Goal: Information Seeking & Learning: Learn about a topic

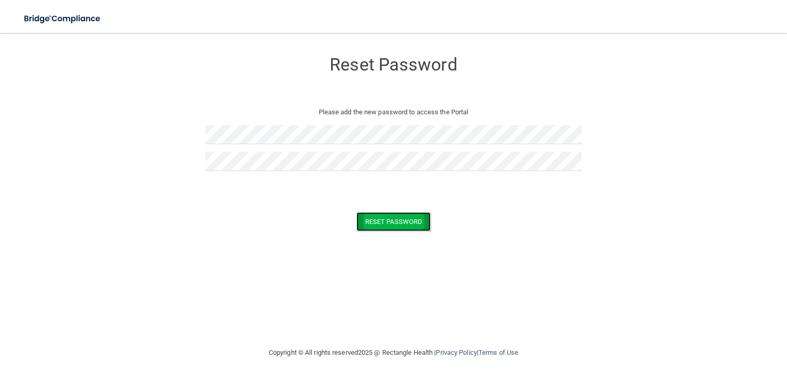
click at [398, 221] on button "Reset Password" at bounding box center [393, 221] width 74 height 19
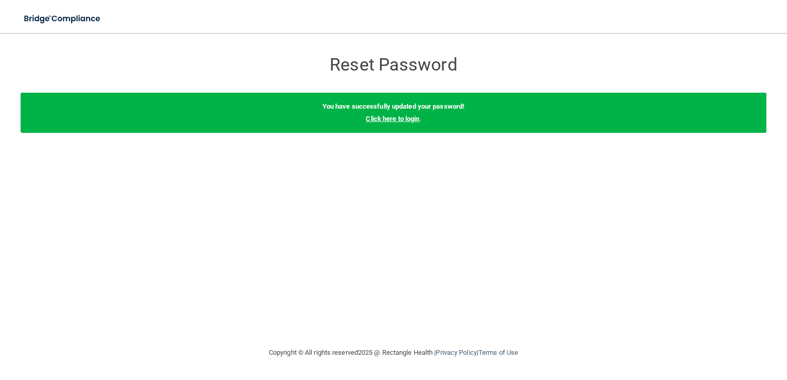
click at [413, 122] on link "Click here to login" at bounding box center [393, 119] width 54 height 8
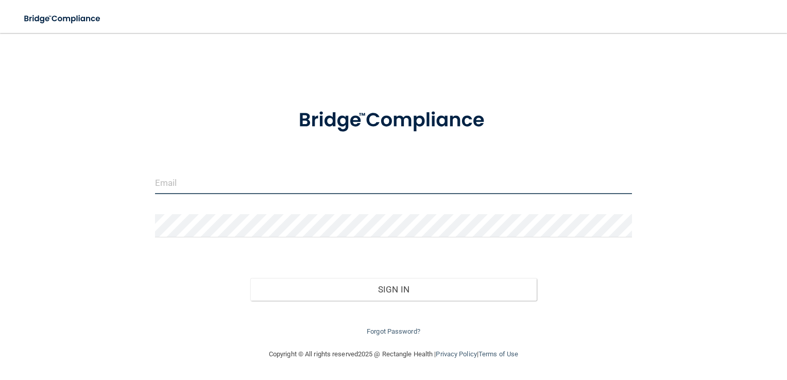
click at [166, 186] on input "email" at bounding box center [393, 182] width 477 height 23
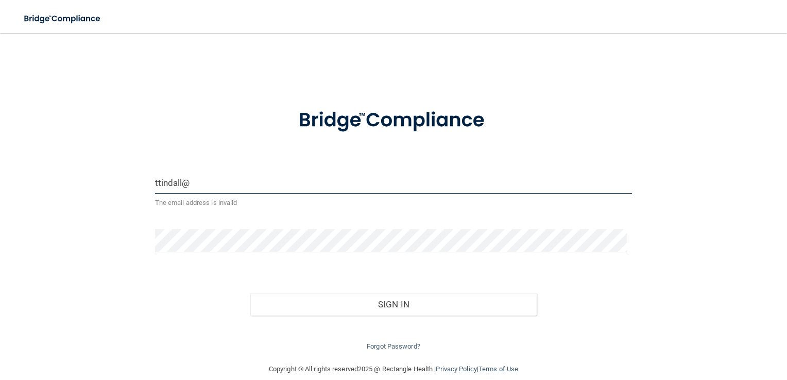
type input "[EMAIL_ADDRESS][DOMAIN_NAME]"
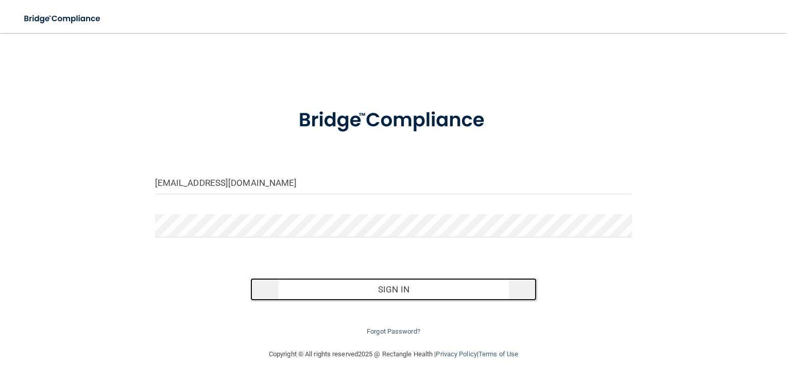
click at [411, 292] on button "Sign In" at bounding box center [393, 289] width 286 height 23
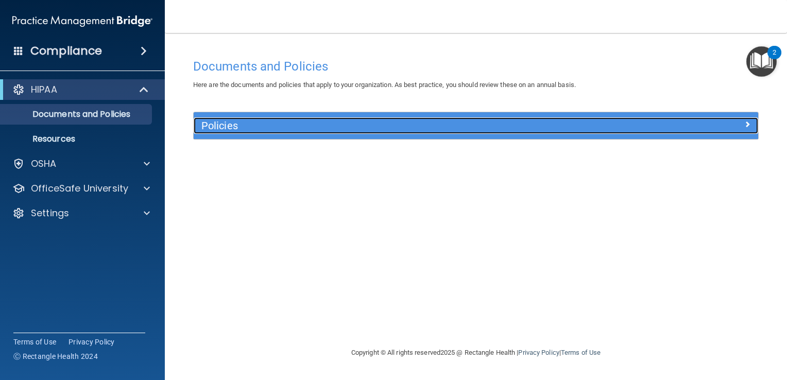
click at [435, 129] on h5 "Policies" at bounding box center [405, 125] width 408 height 11
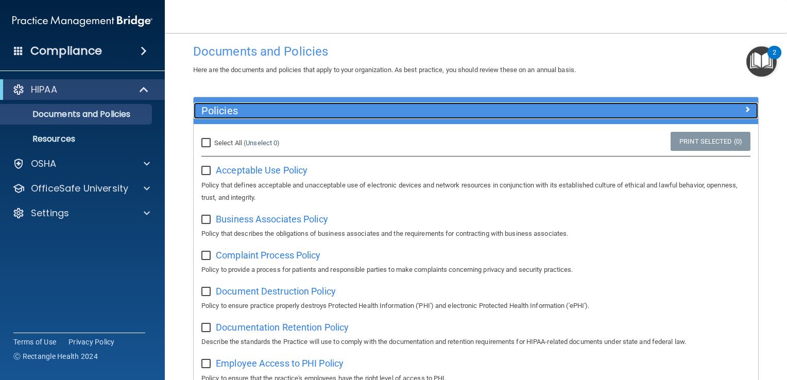
scroll to position [3, 0]
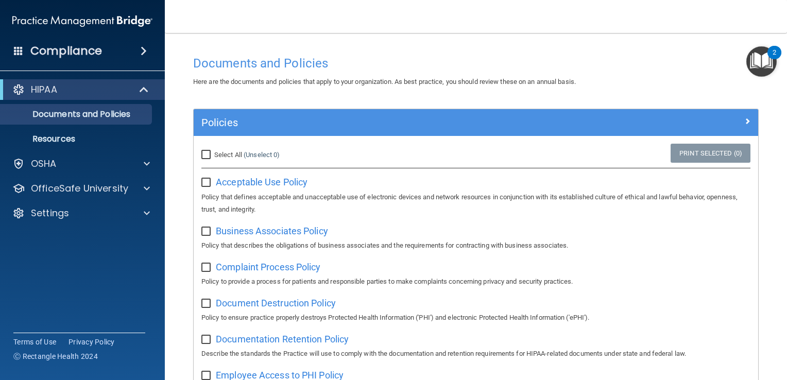
click at [202, 182] on input "checkbox" at bounding box center [207, 183] width 12 height 8
checkbox input "true"
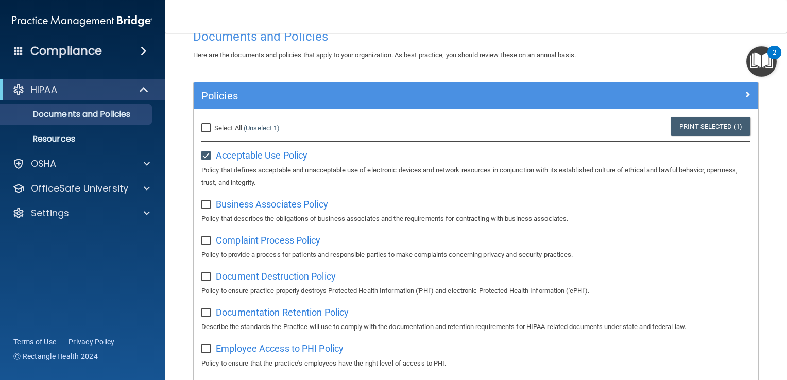
scroll to position [55, 0]
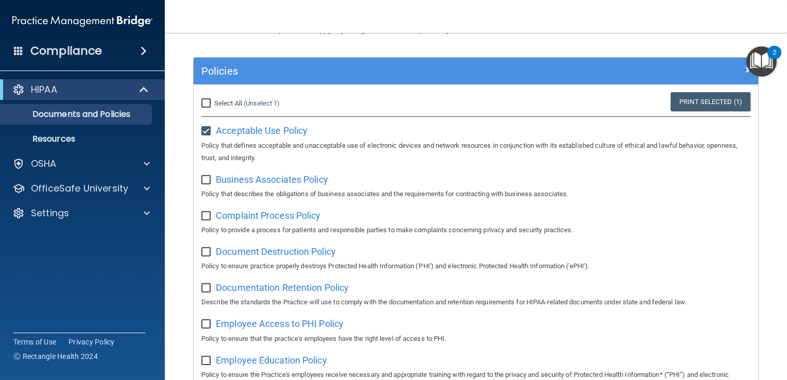
click at [208, 177] on input "checkbox" at bounding box center [207, 180] width 12 height 8
checkbox input "true"
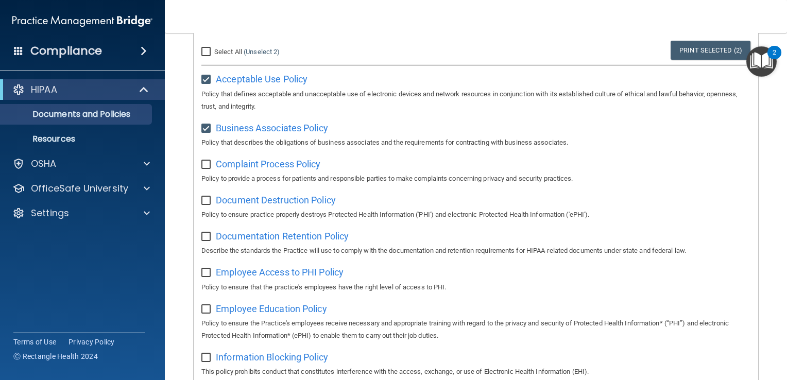
click at [208, 167] on input "checkbox" at bounding box center [207, 165] width 12 height 8
checkbox input "true"
click at [207, 202] on input "checkbox" at bounding box center [207, 201] width 12 height 8
checkbox input "true"
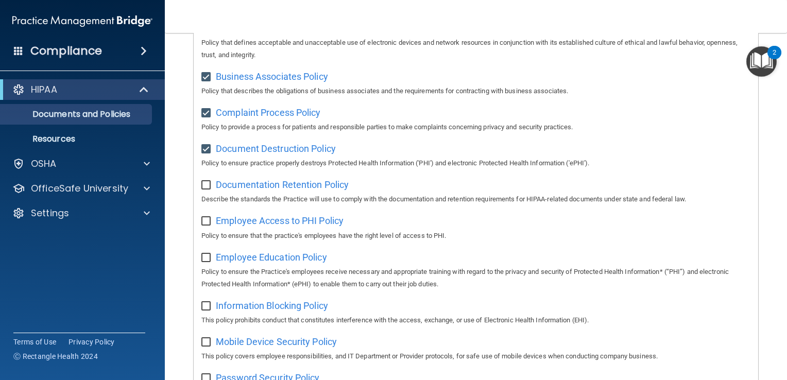
scroll to position [209, 0]
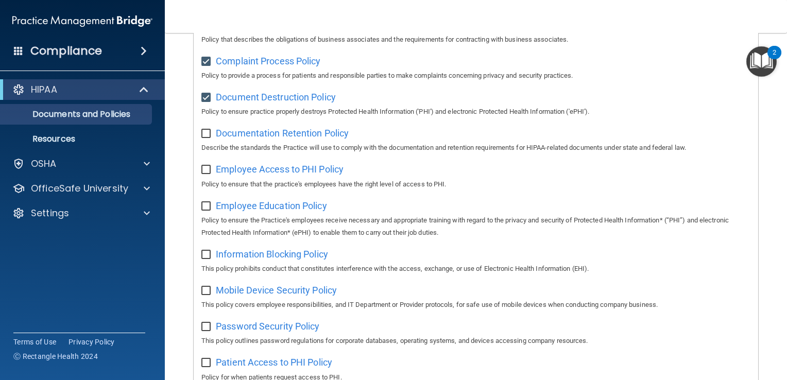
click at [205, 137] on input "checkbox" at bounding box center [207, 134] width 12 height 8
checkbox input "true"
click at [206, 173] on input "checkbox" at bounding box center [207, 170] width 12 height 8
checkbox input "true"
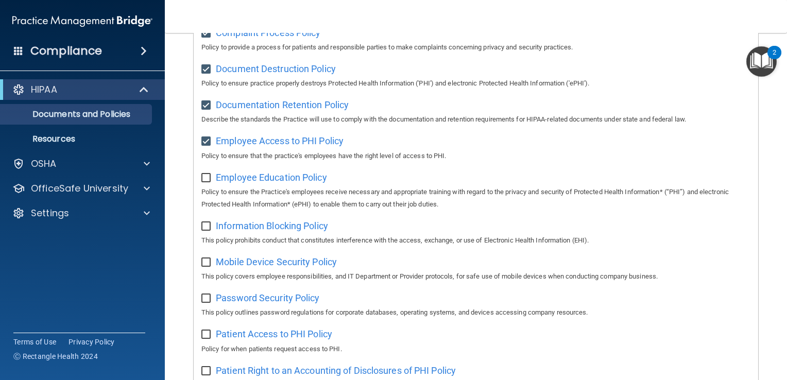
scroll to position [261, 0]
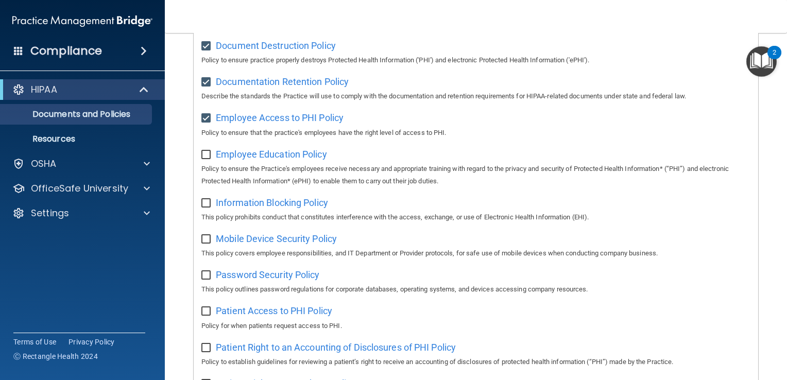
click at [204, 156] on input "checkbox" at bounding box center [207, 155] width 12 height 8
checkbox input "true"
click at [206, 208] on input "checkbox" at bounding box center [207, 203] width 12 height 8
checkbox input "true"
click at [260, 240] on span "Mobile Device Security Policy" at bounding box center [276, 238] width 121 height 11
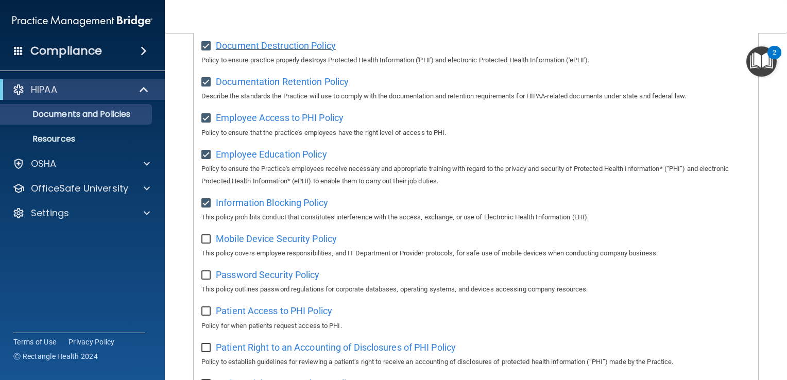
click at [260, 46] on span "Document Destruction Policy" at bounding box center [276, 45] width 120 height 11
click at [253, 118] on span "Employee Access to PHI Policy" at bounding box center [280, 117] width 128 height 11
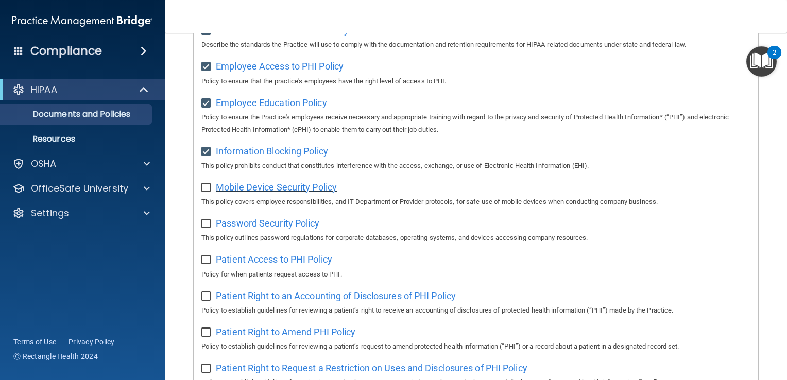
click at [254, 190] on span "Mobile Device Security Policy" at bounding box center [276, 187] width 121 height 11
click at [203, 191] on input "checkbox" at bounding box center [207, 188] width 12 height 8
checkbox input "true"
click at [255, 228] on span "Password Security Policy" at bounding box center [268, 223] width 104 height 11
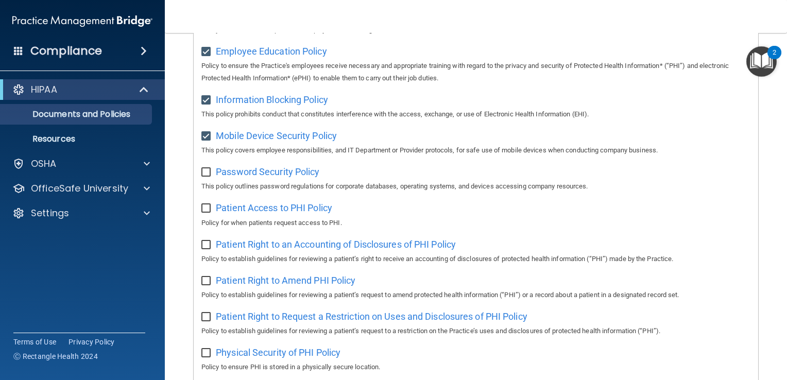
drag, startPoint x: 210, startPoint y: 177, endPoint x: 213, endPoint y: 203, distance: 26.4
click at [210, 177] on input "checkbox" at bounding box center [207, 172] width 12 height 8
checkbox input "true"
click at [227, 211] on span "Patient Access to PHI Policy" at bounding box center [274, 207] width 116 height 11
click at [207, 211] on input "checkbox" at bounding box center [207, 208] width 12 height 8
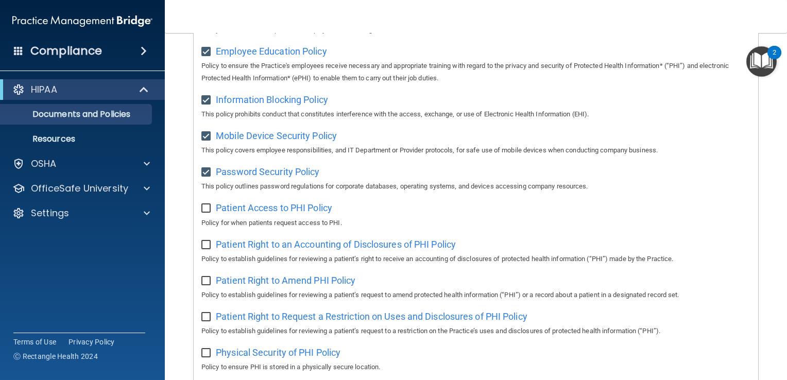
checkbox input "true"
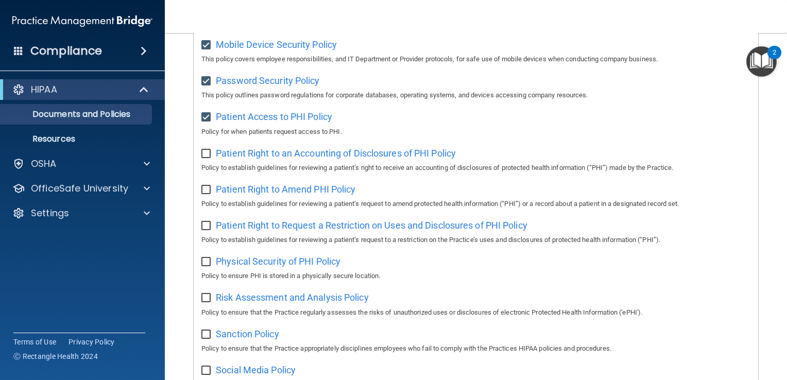
scroll to position [467, 0]
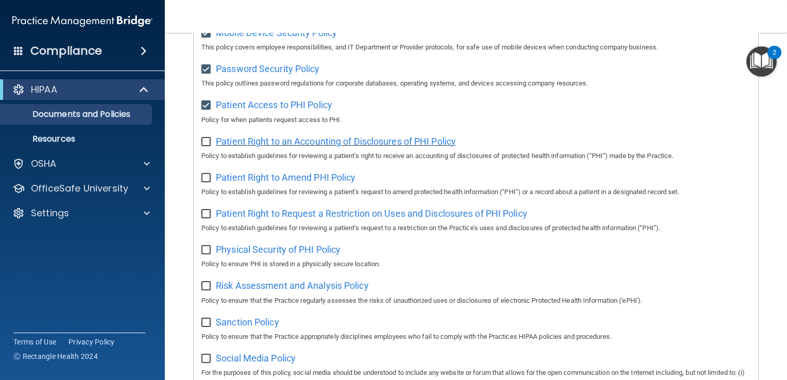
click at [319, 145] on span "Patient Right to an Accounting of Disclosures of PHI Policy" at bounding box center [336, 141] width 240 height 11
click at [206, 146] on input "checkbox" at bounding box center [207, 142] width 12 height 8
checkbox input "true"
click at [202, 182] on input "checkbox" at bounding box center [207, 178] width 12 height 8
checkbox input "true"
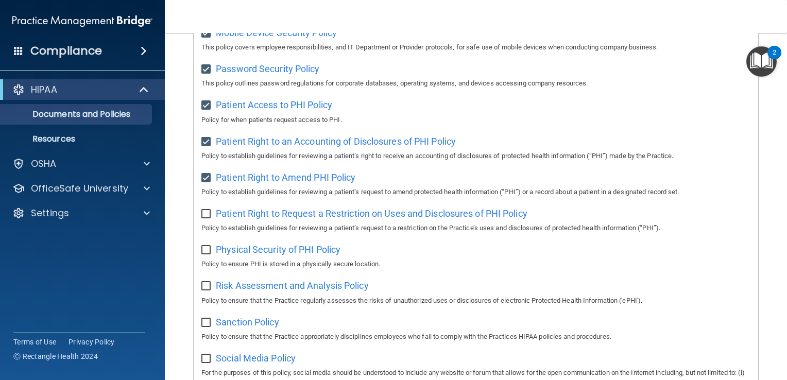
click at [213, 220] on div "Patient Right to Request a Restriction on Uses and Disclosures of PHI Policy Po…" at bounding box center [475, 219] width 549 height 29
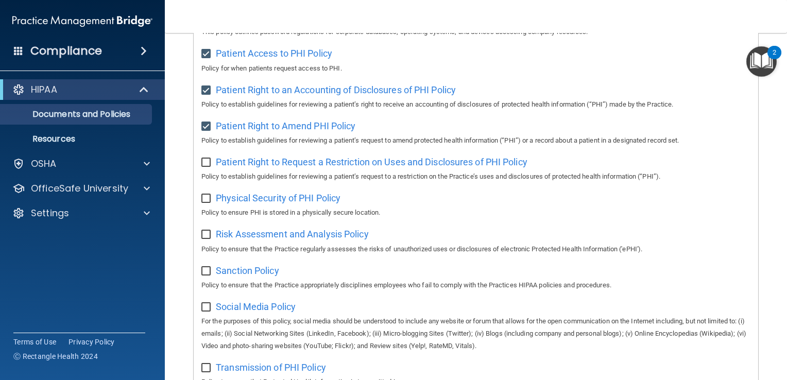
click at [205, 165] on input "checkbox" at bounding box center [207, 163] width 12 height 8
checkbox input "true"
click at [203, 203] on input "checkbox" at bounding box center [207, 199] width 12 height 8
checkbox input "true"
click at [203, 239] on input "checkbox" at bounding box center [207, 235] width 12 height 8
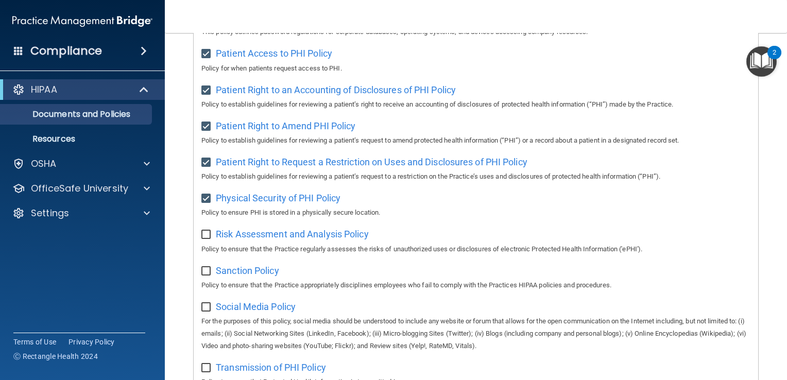
checkbox input "true"
click at [262, 203] on span "Physical Security of PHI Policy" at bounding box center [278, 198] width 125 height 11
click at [242, 276] on span "Sanction Policy" at bounding box center [247, 270] width 63 height 11
click at [207, 276] on input "checkbox" at bounding box center [207, 271] width 12 height 8
checkbox input "true"
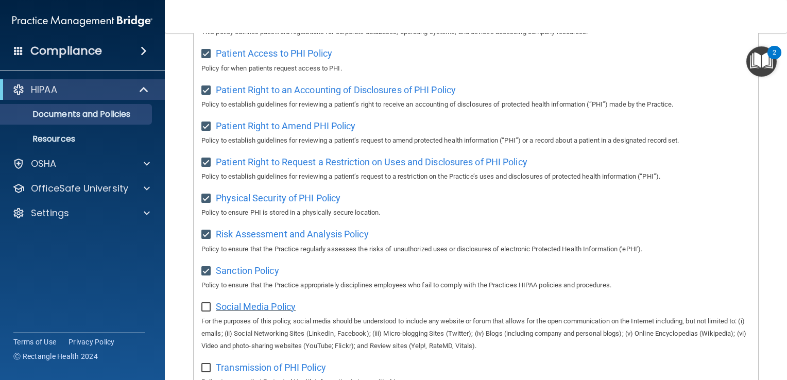
click at [255, 312] on span "Social Media Policy" at bounding box center [256, 306] width 80 height 11
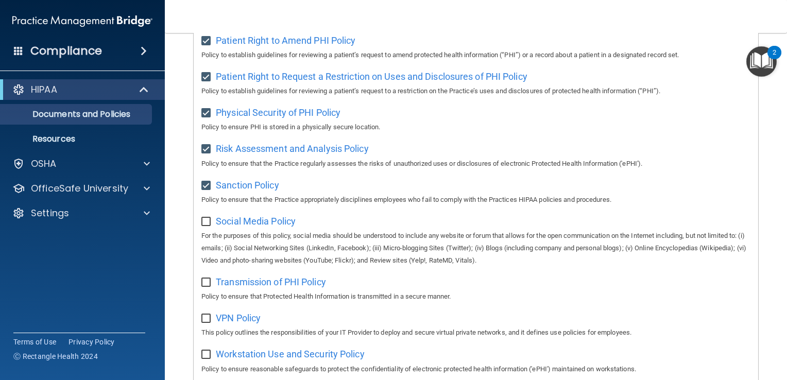
scroll to position [621, 0]
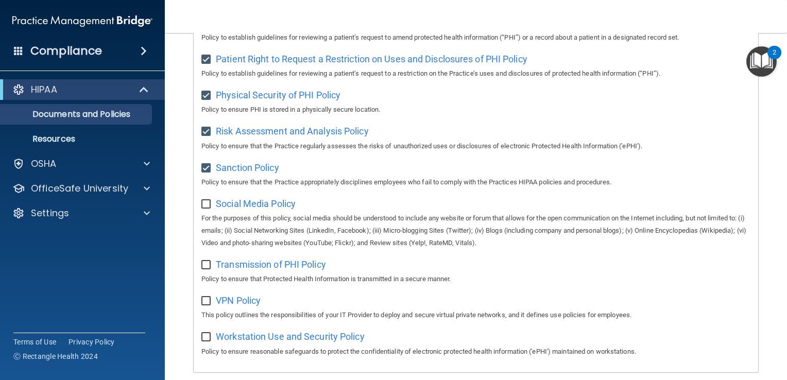
drag, startPoint x: 208, startPoint y: 210, endPoint x: 224, endPoint y: 237, distance: 31.6
click at [210, 209] on input "checkbox" at bounding box center [207, 204] width 12 height 8
checkbox input "true"
click at [255, 269] on span "Transmission of PHI Policy" at bounding box center [271, 264] width 110 height 11
click at [206, 269] on input "checkbox" at bounding box center [207, 265] width 12 height 8
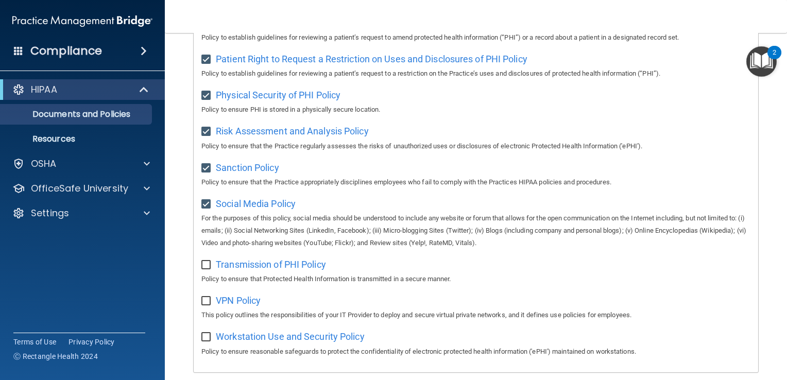
checkbox input "true"
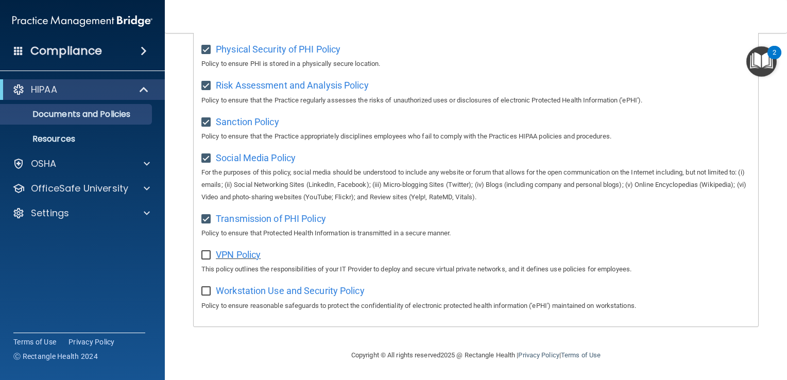
click at [242, 253] on span "VPN Policy" at bounding box center [238, 254] width 45 height 11
click at [206, 254] on input "checkbox" at bounding box center [207, 255] width 12 height 8
checkbox input "true"
click at [262, 291] on span "Workstation Use and Security Policy" at bounding box center [290, 290] width 149 height 11
click at [205, 294] on input "checkbox" at bounding box center [207, 291] width 12 height 8
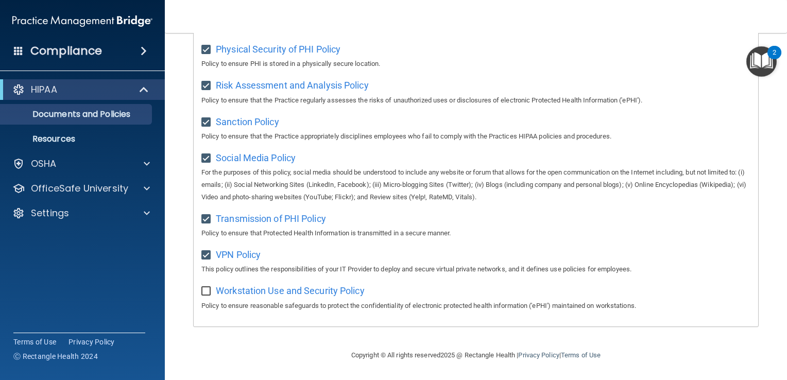
checkbox input "true"
click at [70, 53] on h4 "Compliance" at bounding box center [66, 51] width 72 height 14
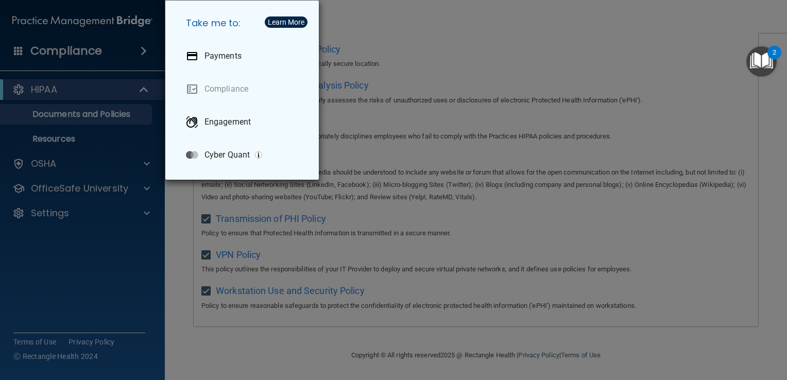
click at [90, 138] on div "Take me to: Payments Compliance Engagement Cyber Quant" at bounding box center [393, 190] width 787 height 380
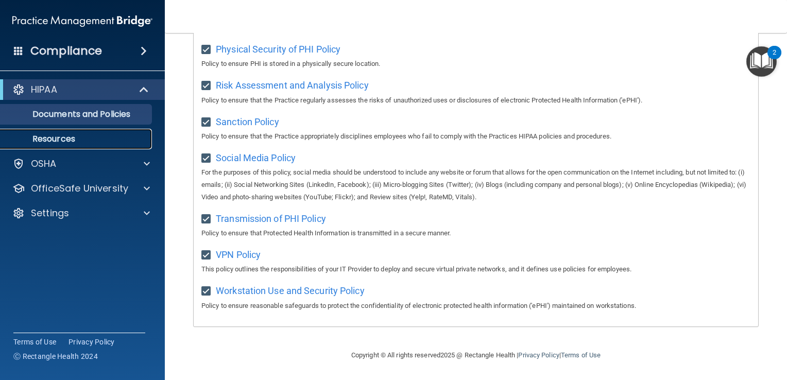
click at [60, 139] on p "Resources" at bounding box center [77, 139] width 141 height 10
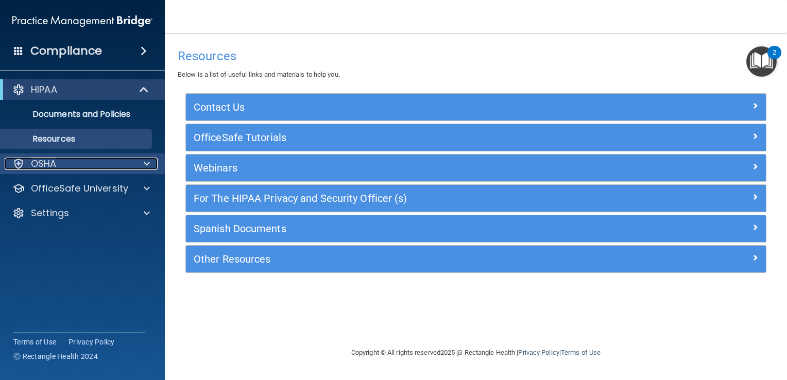
click at [57, 166] on div "OSHA" at bounding box center [69, 164] width 128 height 12
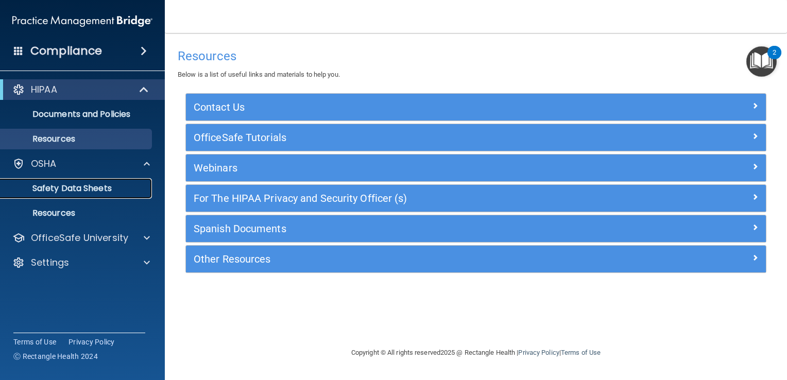
click at [64, 186] on p "Safety Data Sheets" at bounding box center [77, 188] width 141 height 10
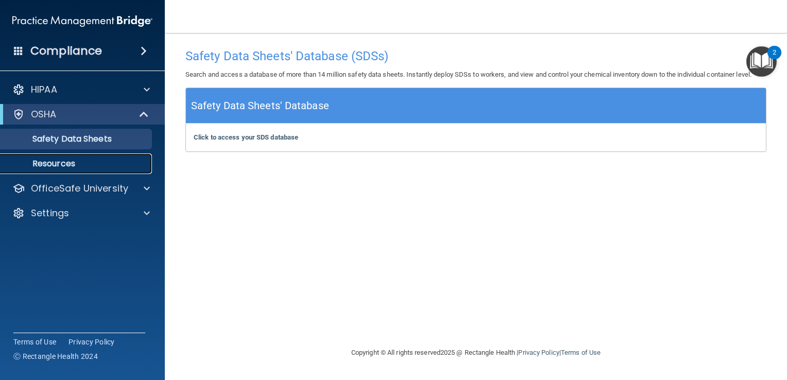
click at [62, 163] on p "Resources" at bounding box center [77, 164] width 141 height 10
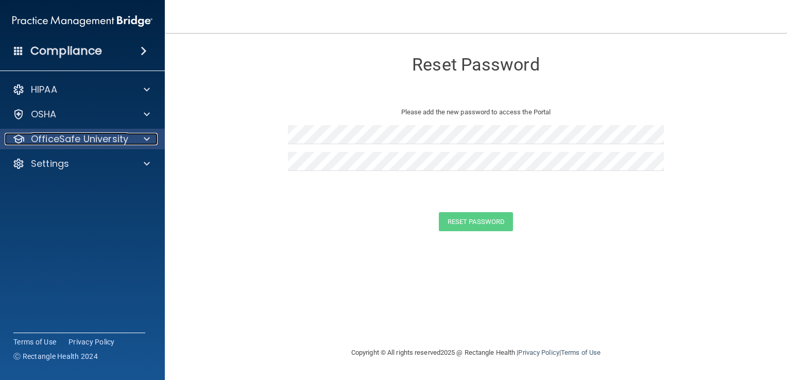
click at [45, 139] on p "OfficeSafe University" at bounding box center [79, 139] width 97 height 12
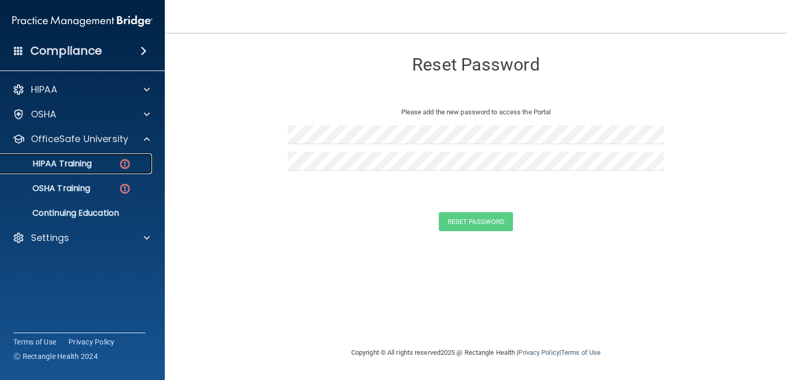
click at [54, 159] on p "HIPAA Training" at bounding box center [49, 164] width 85 height 10
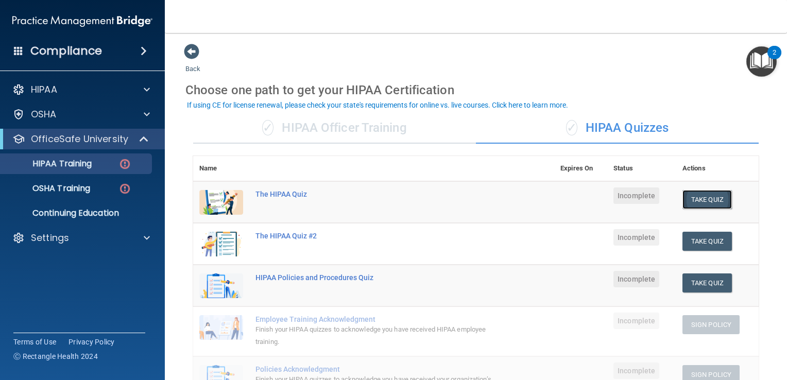
click at [690, 201] on button "Take Quiz" at bounding box center [707, 199] width 49 height 19
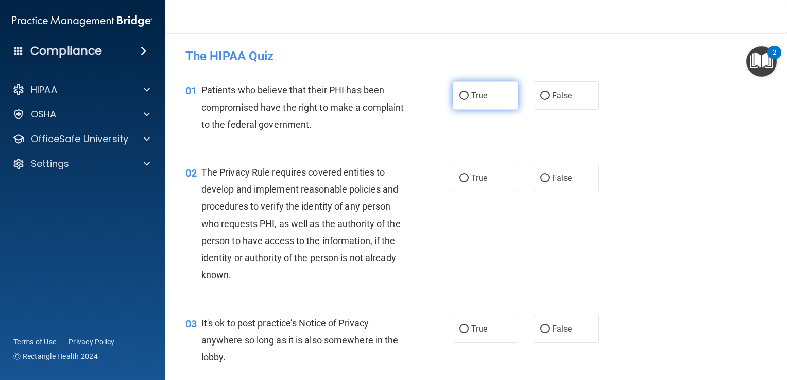
click at [461, 96] on input "True" at bounding box center [463, 96] width 9 height 8
radio input "true"
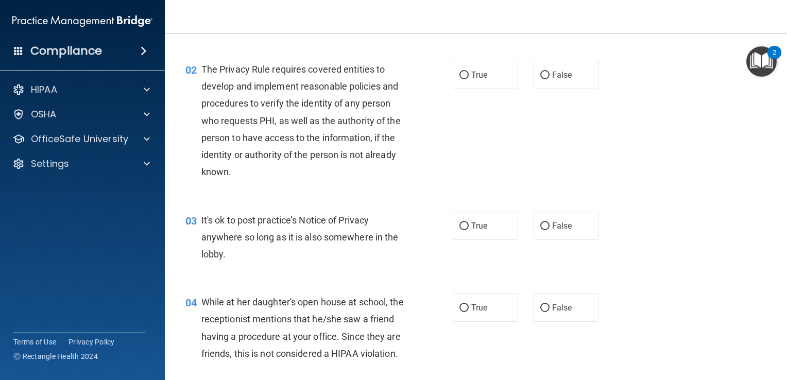
scroll to position [155, 0]
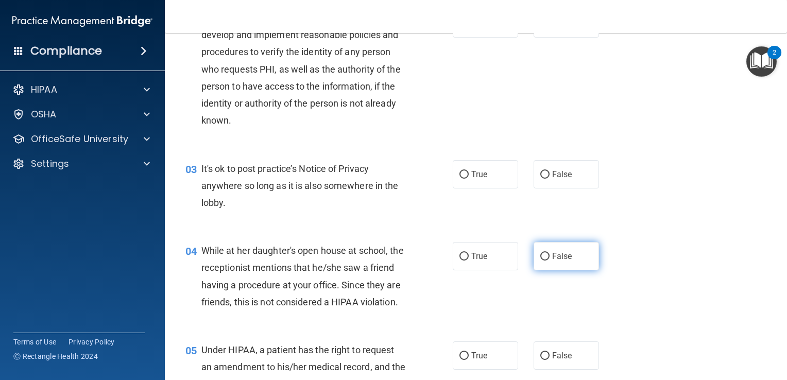
click at [540, 259] on input "False" at bounding box center [544, 257] width 9 height 8
radio input "true"
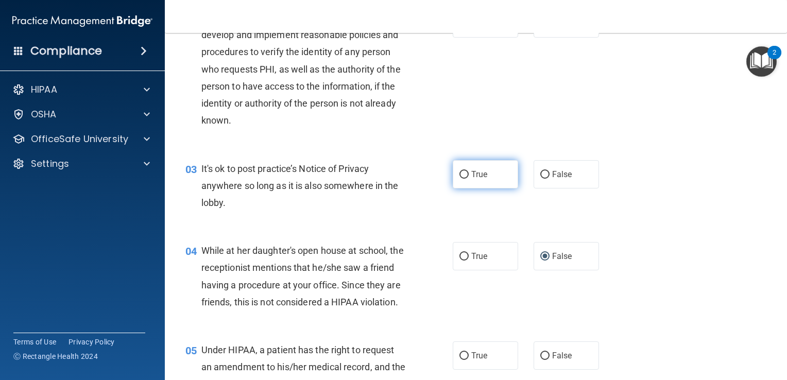
click at [459, 176] on input "True" at bounding box center [463, 175] width 9 height 8
radio input "true"
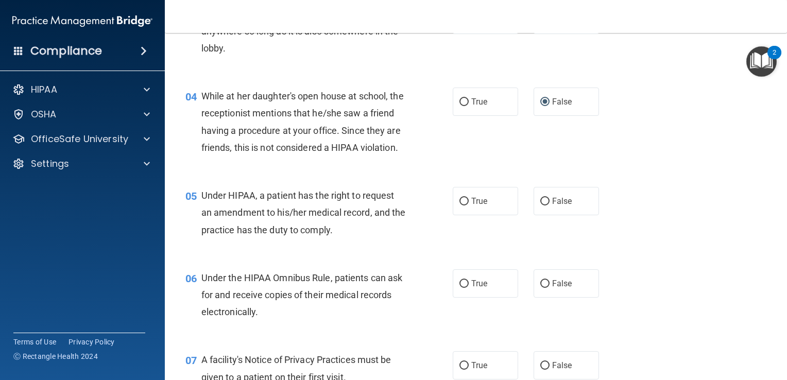
scroll to position [361, 0]
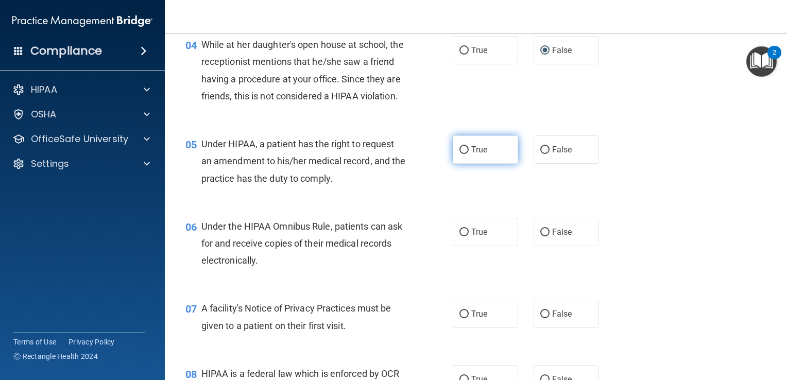
click at [459, 154] on input "True" at bounding box center [463, 150] width 9 height 8
radio input "true"
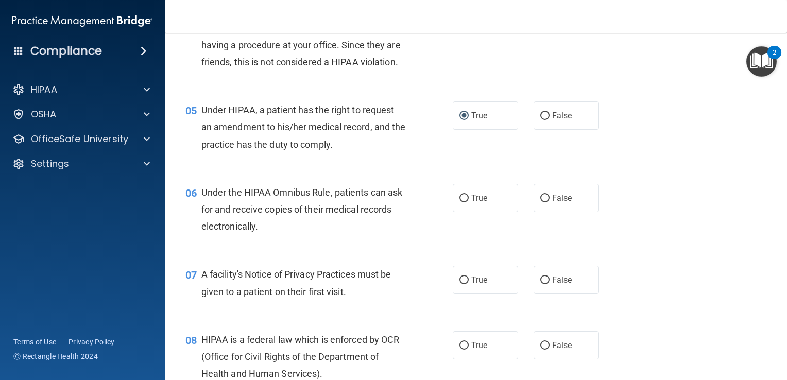
scroll to position [412, 0]
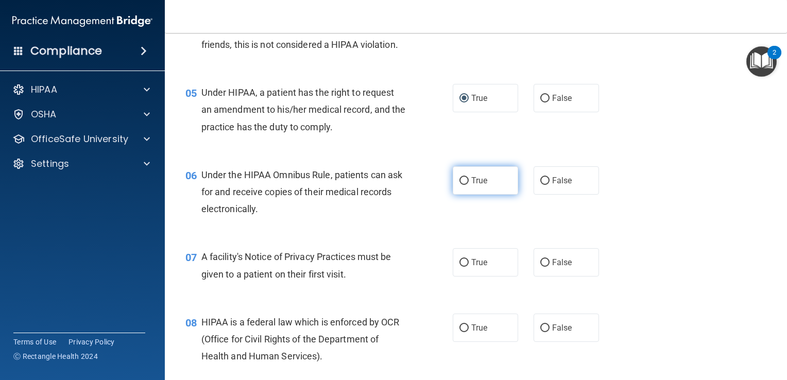
click at [459, 185] on input "True" at bounding box center [463, 181] width 9 height 8
radio input "true"
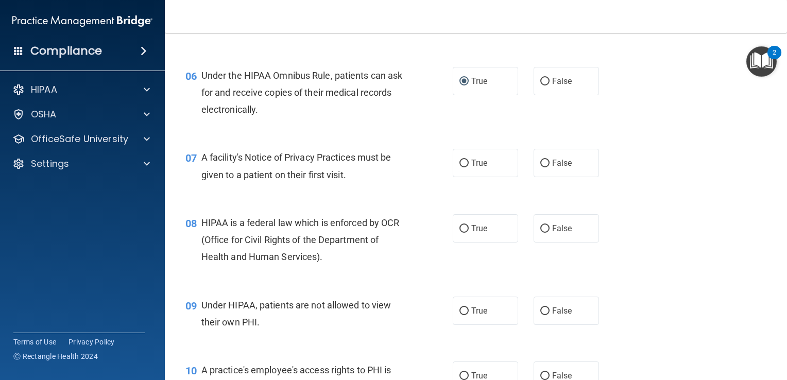
scroll to position [515, 0]
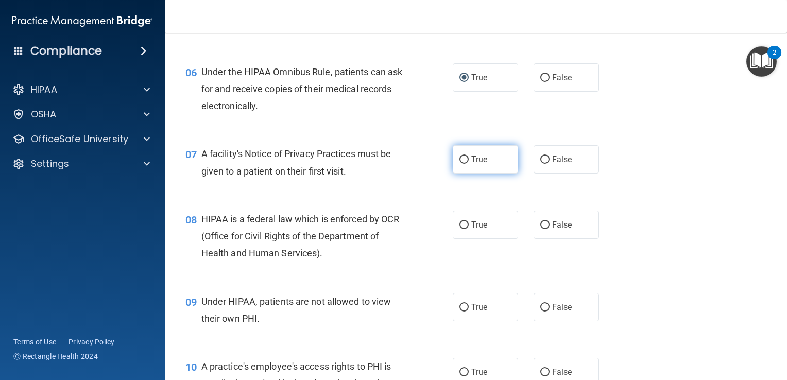
click at [459, 164] on input "True" at bounding box center [463, 160] width 9 height 8
radio input "true"
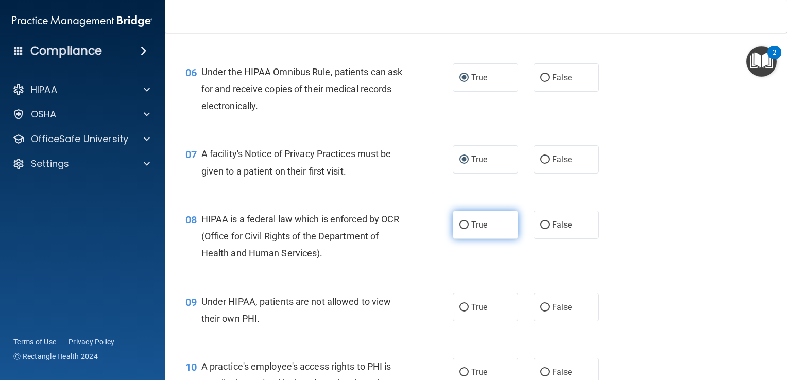
click at [462, 229] on input "True" at bounding box center [463, 225] width 9 height 8
radio input "true"
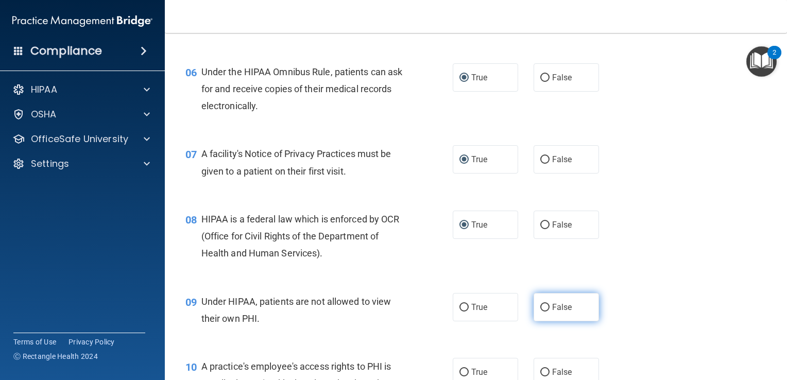
click at [542, 312] on input "False" at bounding box center [544, 308] width 9 height 8
radio input "true"
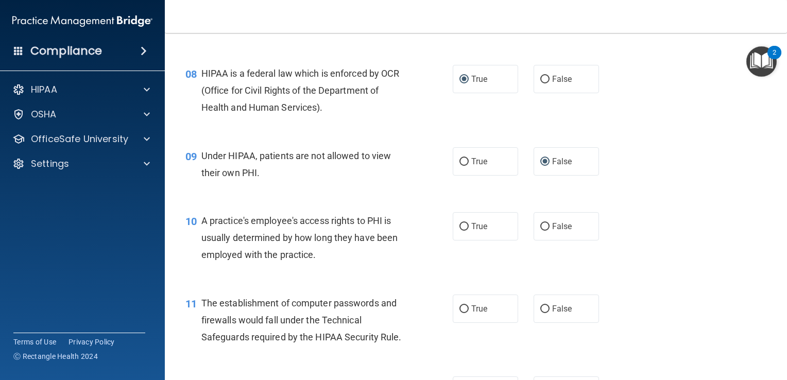
scroll to position [670, 0]
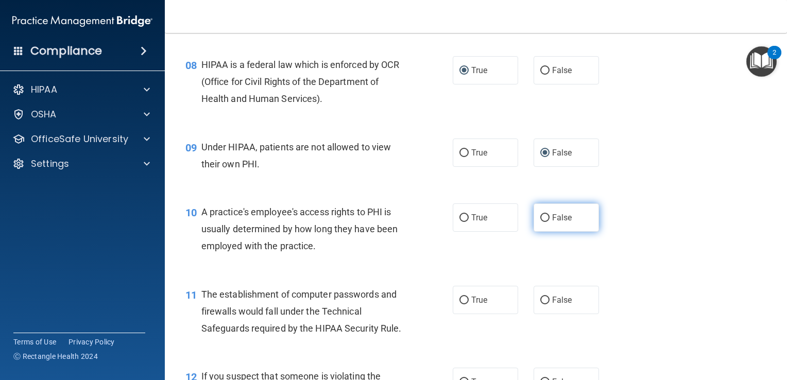
click at [540, 222] on input "False" at bounding box center [544, 218] width 9 height 8
radio input "true"
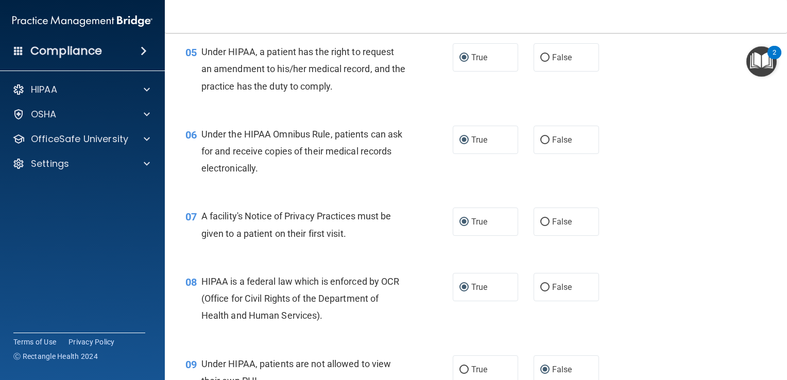
scroll to position [258, 0]
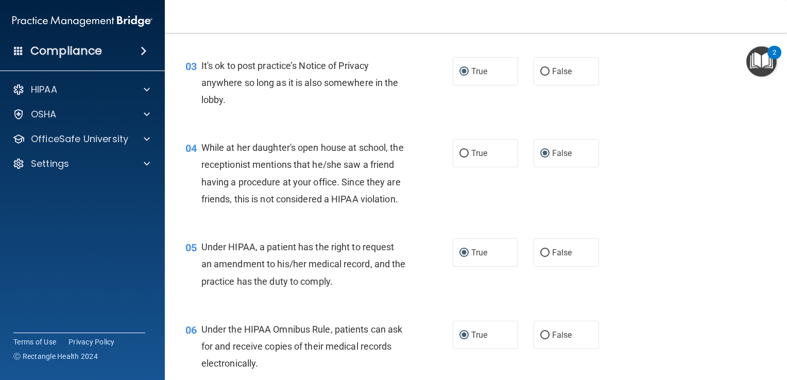
click at [764, 56] on img "Open Resource Center, 2 new notifications" at bounding box center [761, 61] width 30 height 30
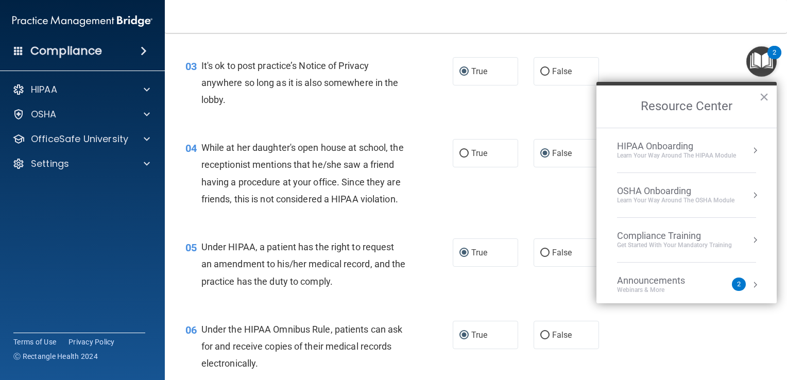
click at [703, 73] on div "03 It's ok to post practice’s Notice of Privacy anywhere so long as it is also …" at bounding box center [476, 85] width 596 height 82
click at [763, 96] on button "×" at bounding box center [764, 97] width 10 height 16
